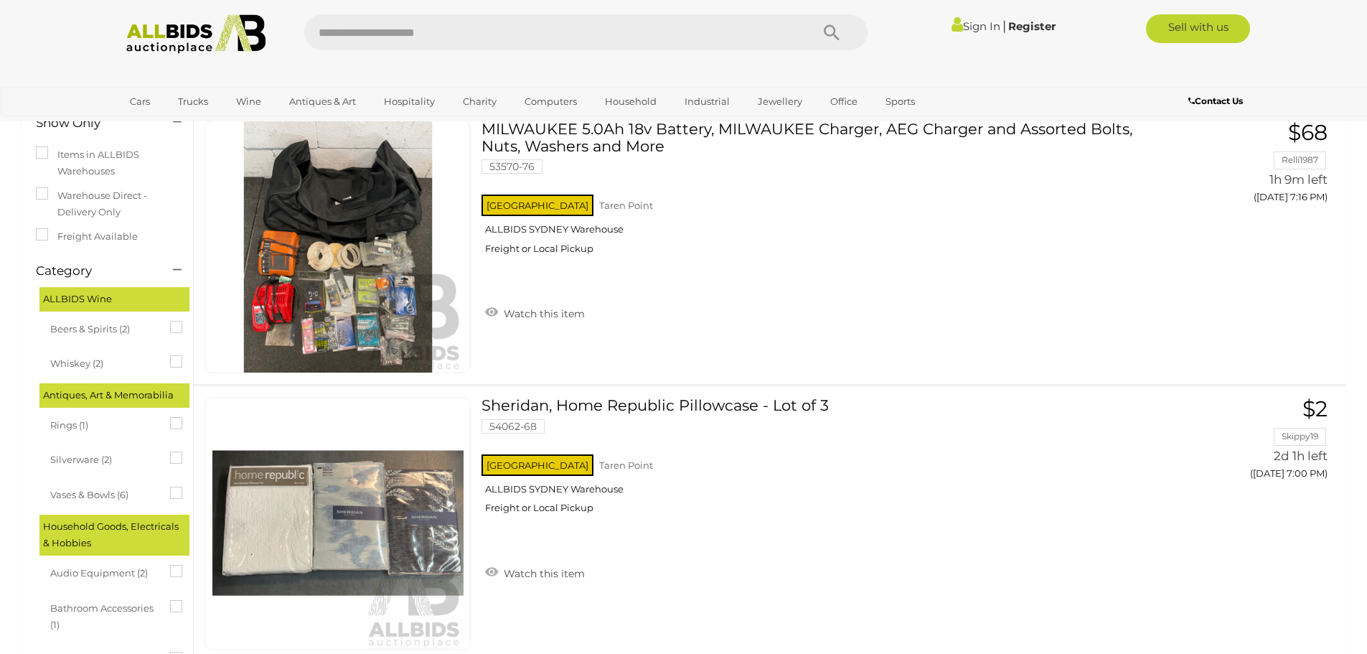
scroll to position [359, 0]
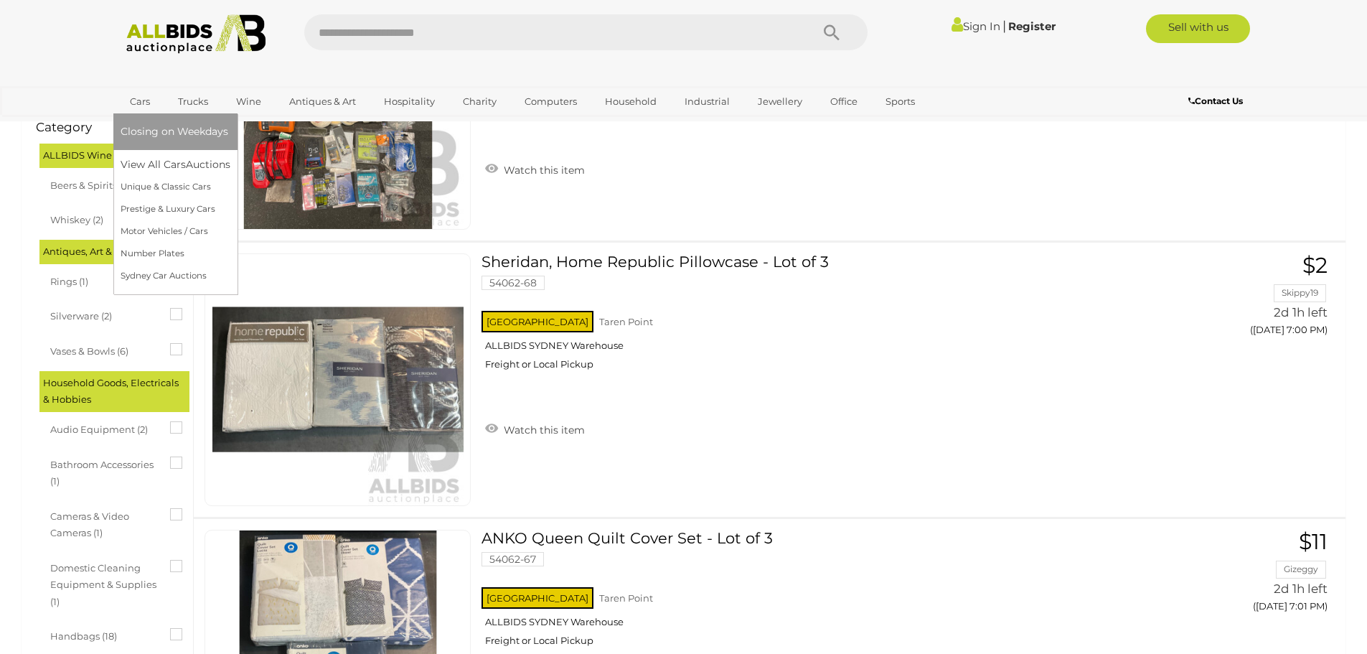
click at [140, 103] on link "Cars" at bounding box center [140, 102] width 39 height 24
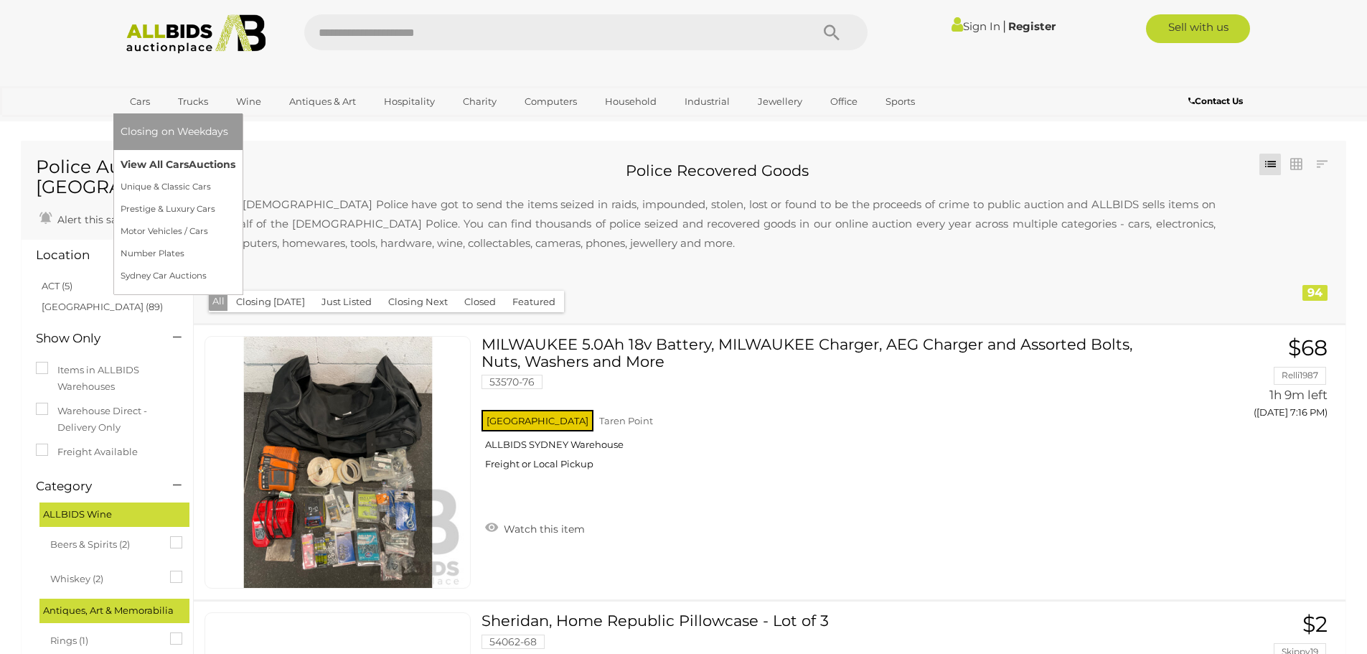
click at [158, 166] on link "View All Cars Auctions" at bounding box center [178, 165] width 115 height 22
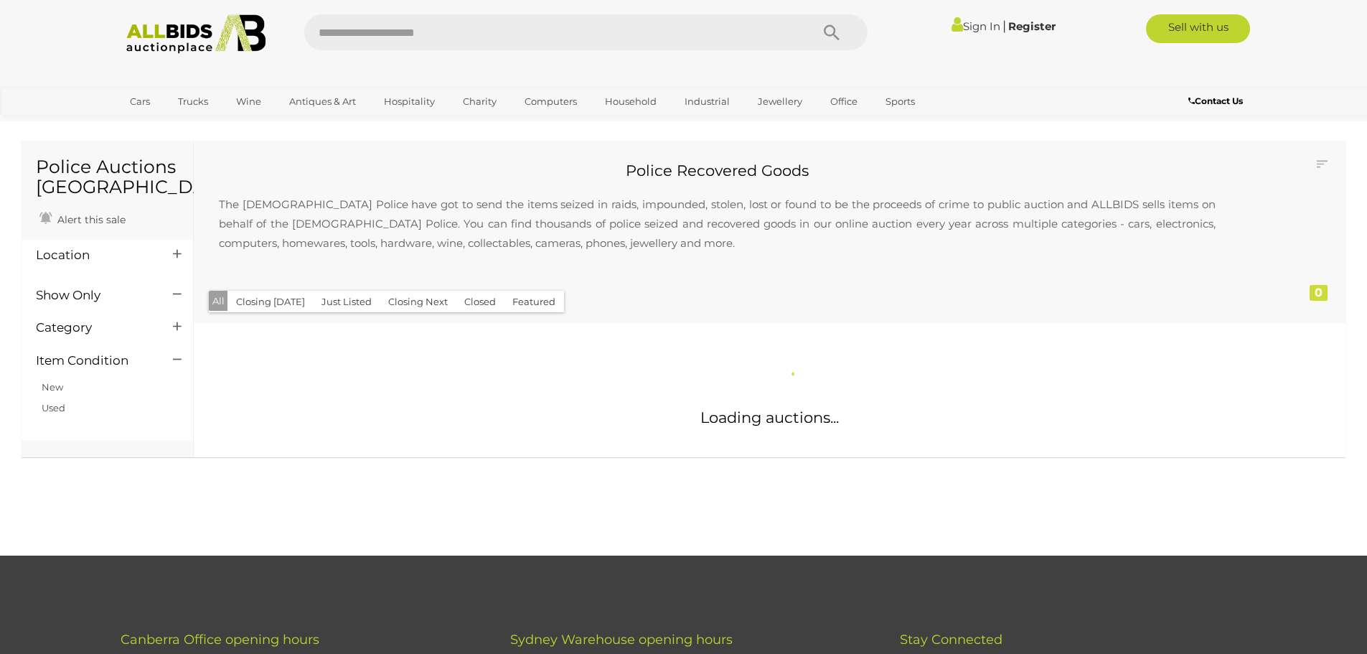
drag, startPoint x: 0, startPoint y: 0, endPoint x: 245, endPoint y: 306, distance: 392.1
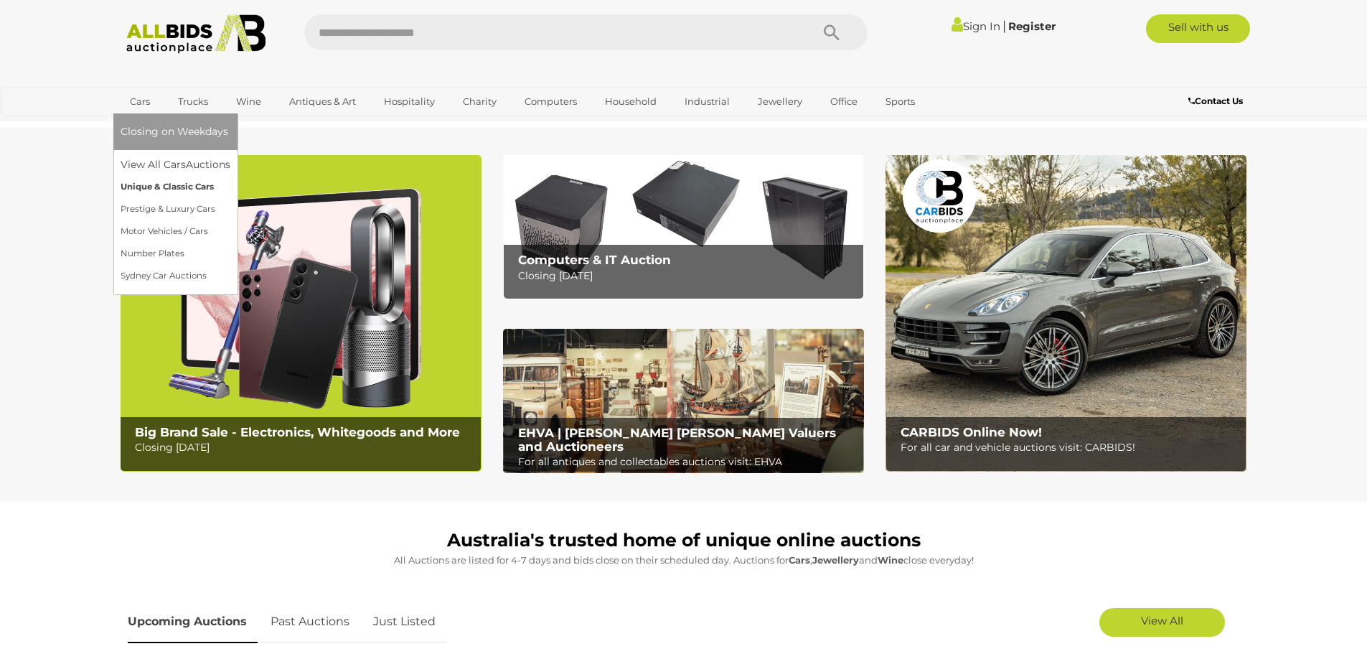
click at [159, 184] on link "Unique & Classic Cars" at bounding box center [176, 187] width 110 height 22
click at [169, 161] on link "View All Cars Auctions" at bounding box center [178, 165] width 115 height 22
